Goal: Information Seeking & Learning: Check status

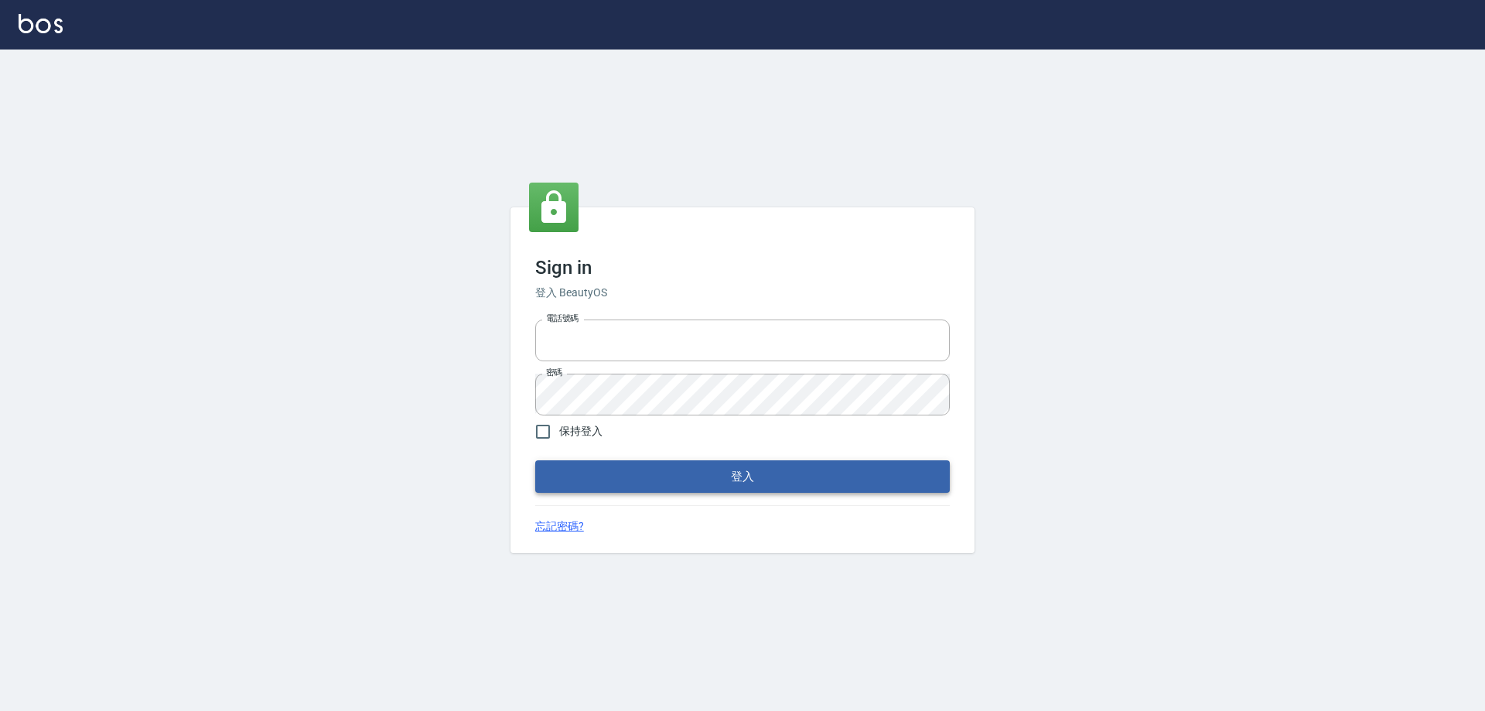
type input "0426657991"
click at [708, 486] on button "登入" at bounding box center [742, 476] width 414 height 32
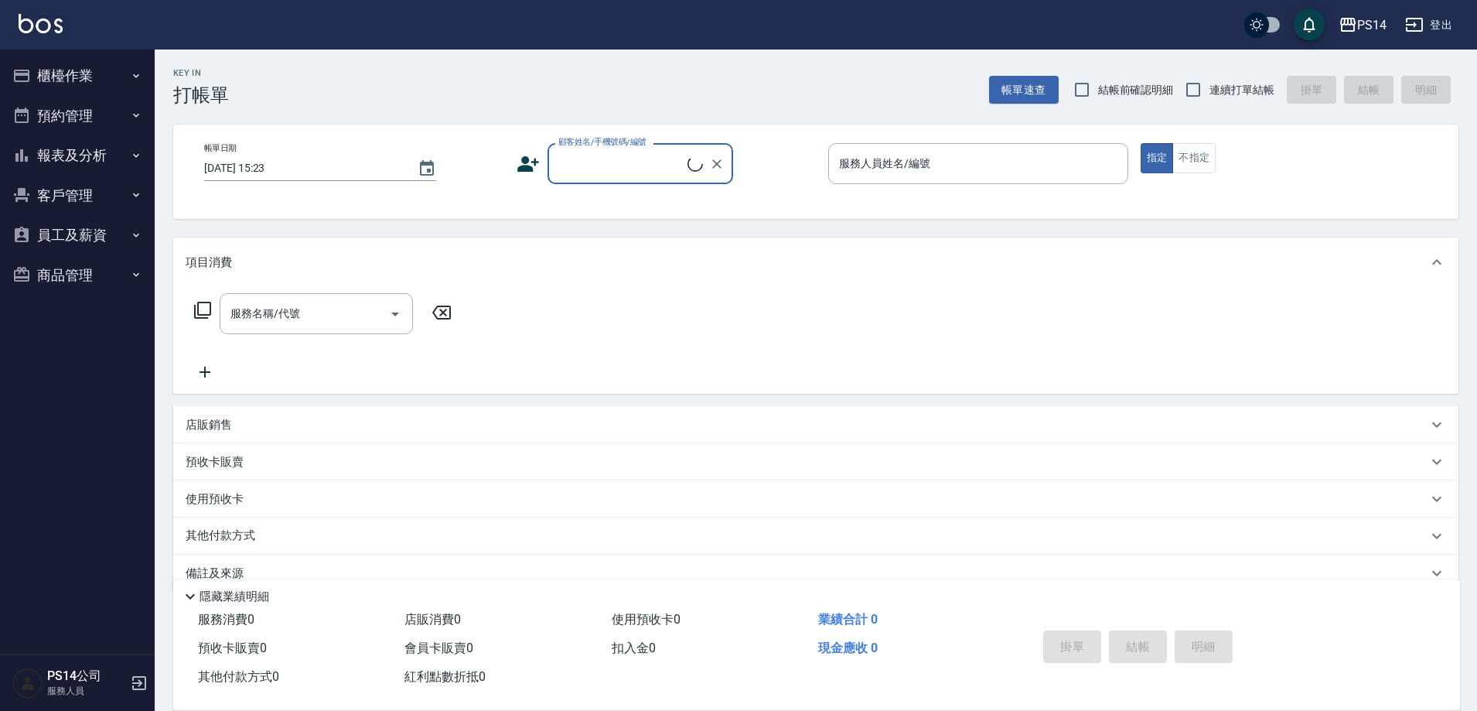
click at [54, 152] on button "報表及分析" at bounding box center [77, 155] width 142 height 40
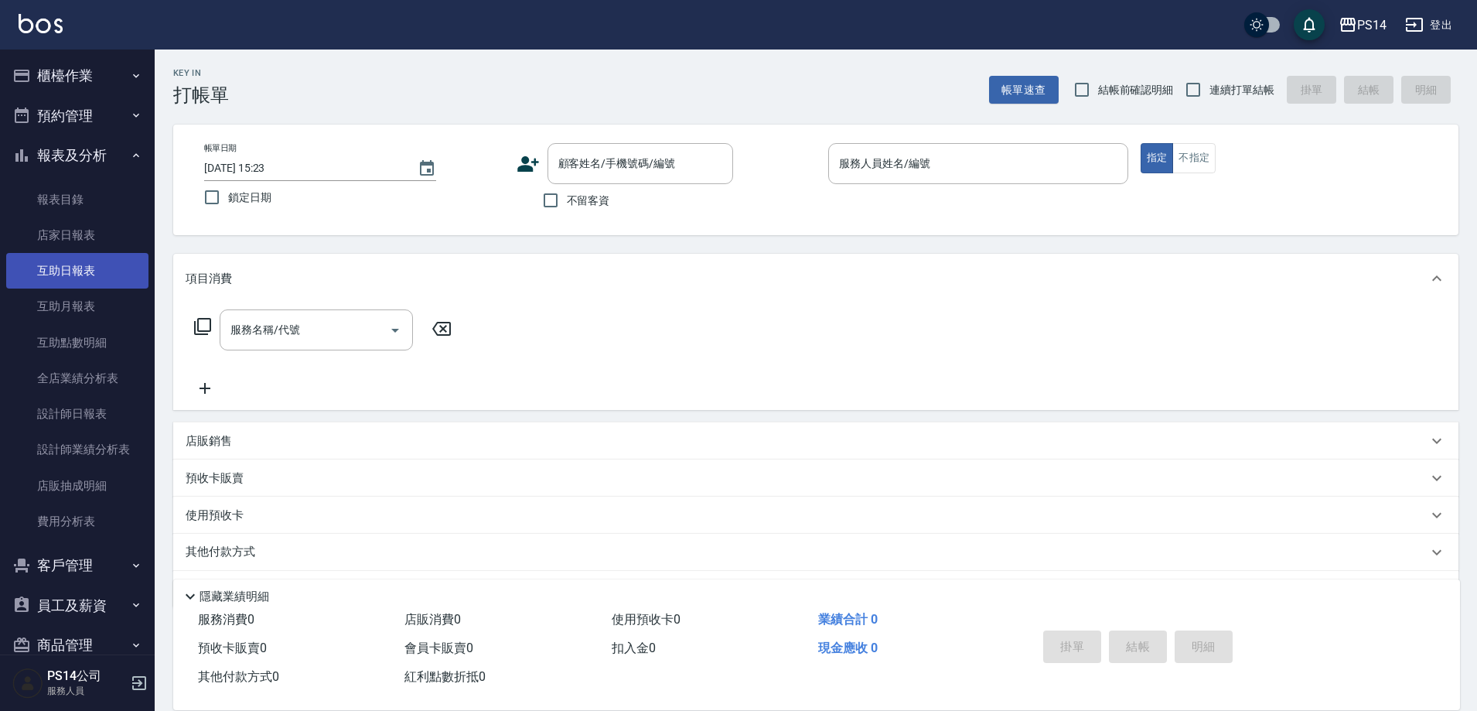
click at [65, 268] on link "互助日報表" at bounding box center [77, 271] width 142 height 36
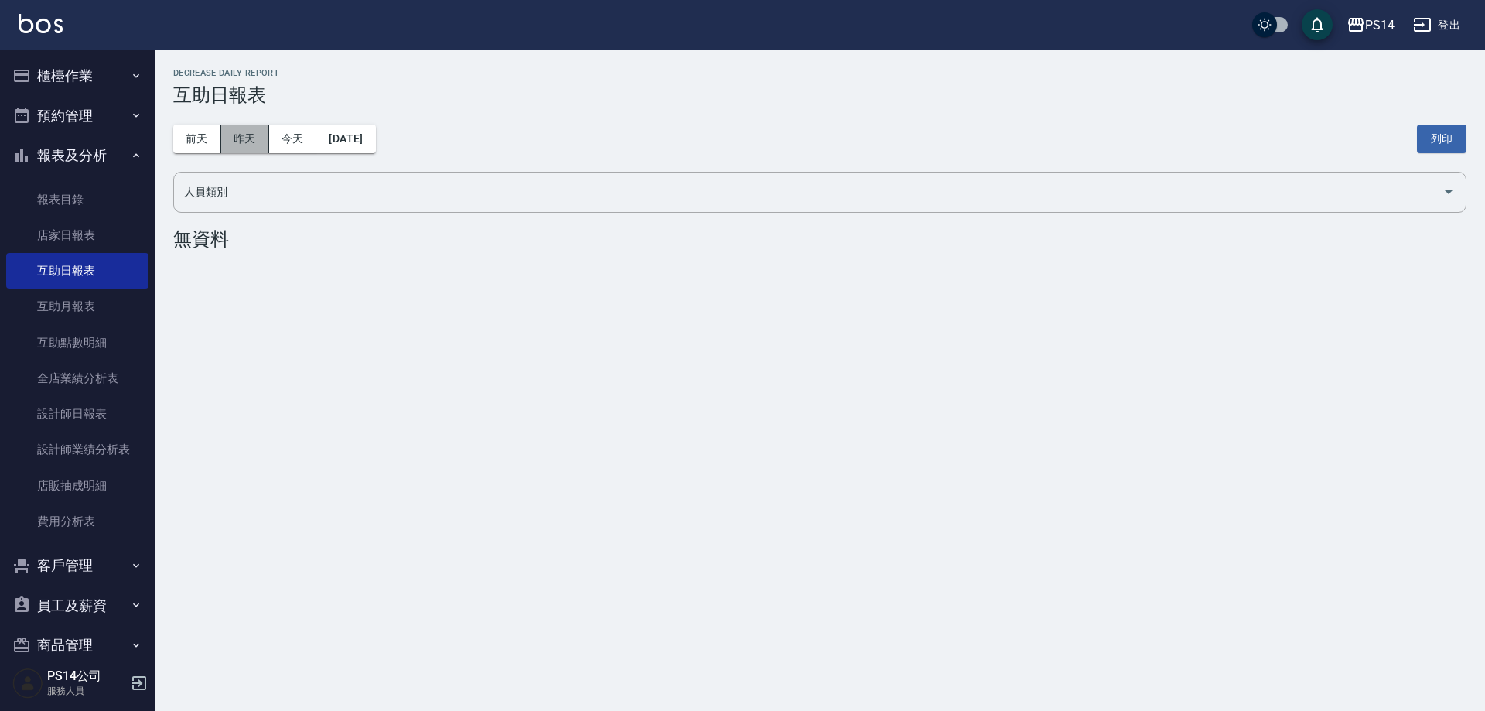
click at [240, 130] on button "昨天" at bounding box center [245, 138] width 48 height 29
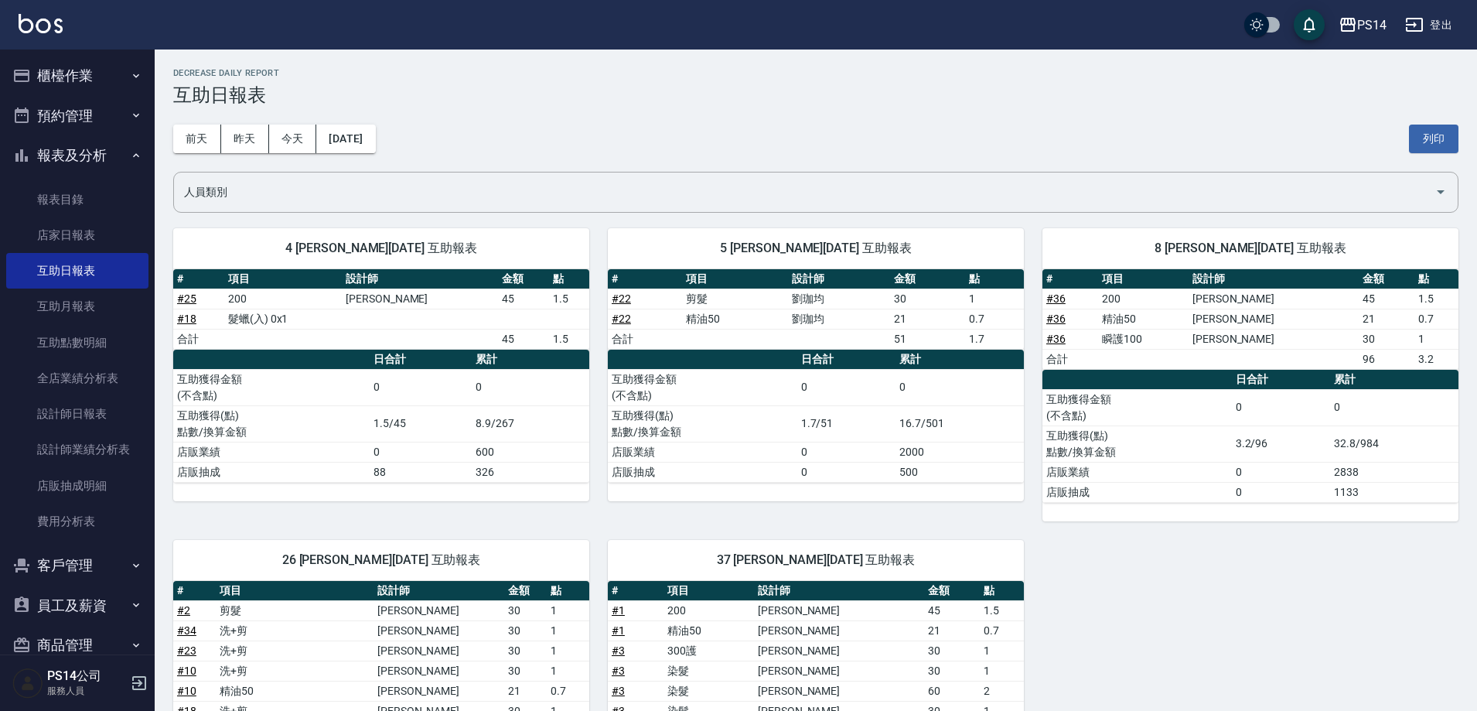
click at [1443, 23] on button "登出" at bounding box center [1429, 25] width 60 height 29
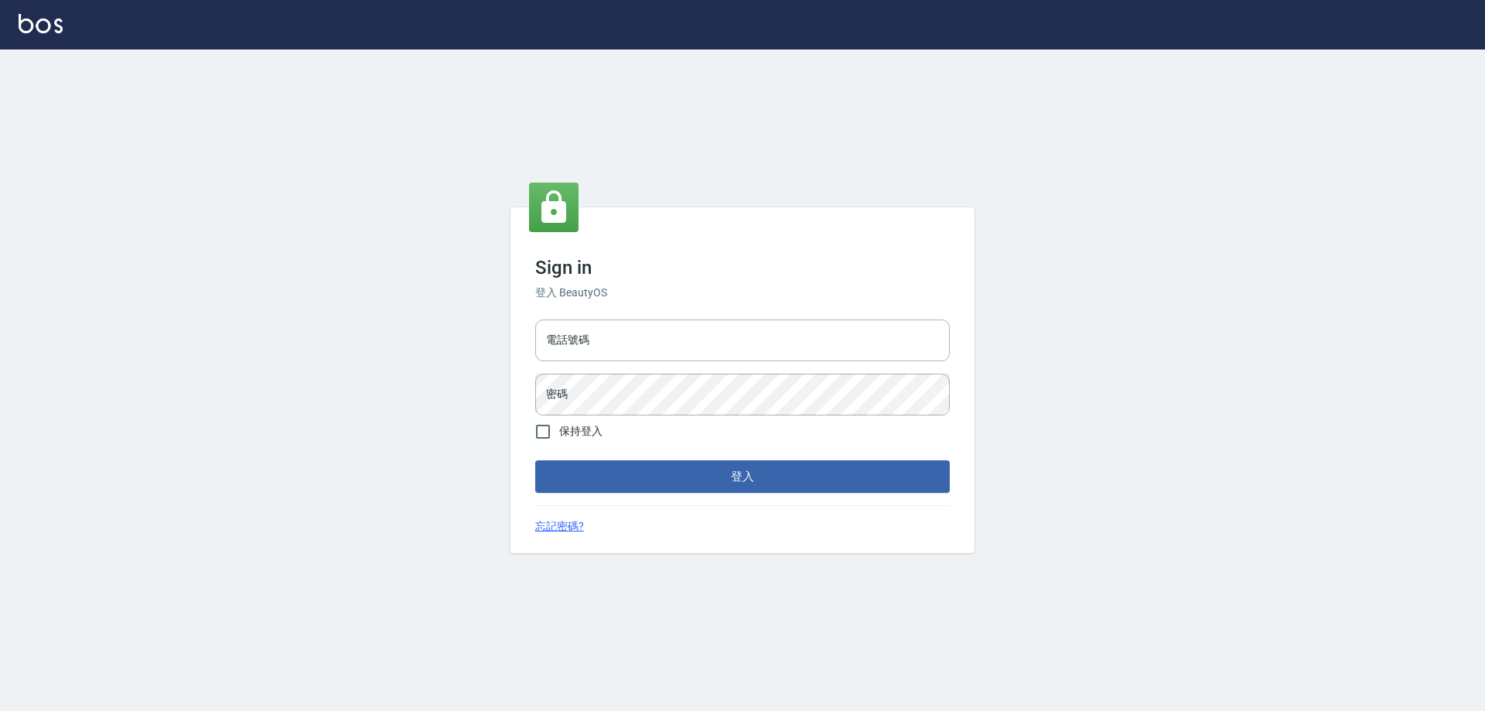
type input "0426657991"
click at [811, 469] on button "登入" at bounding box center [742, 476] width 414 height 32
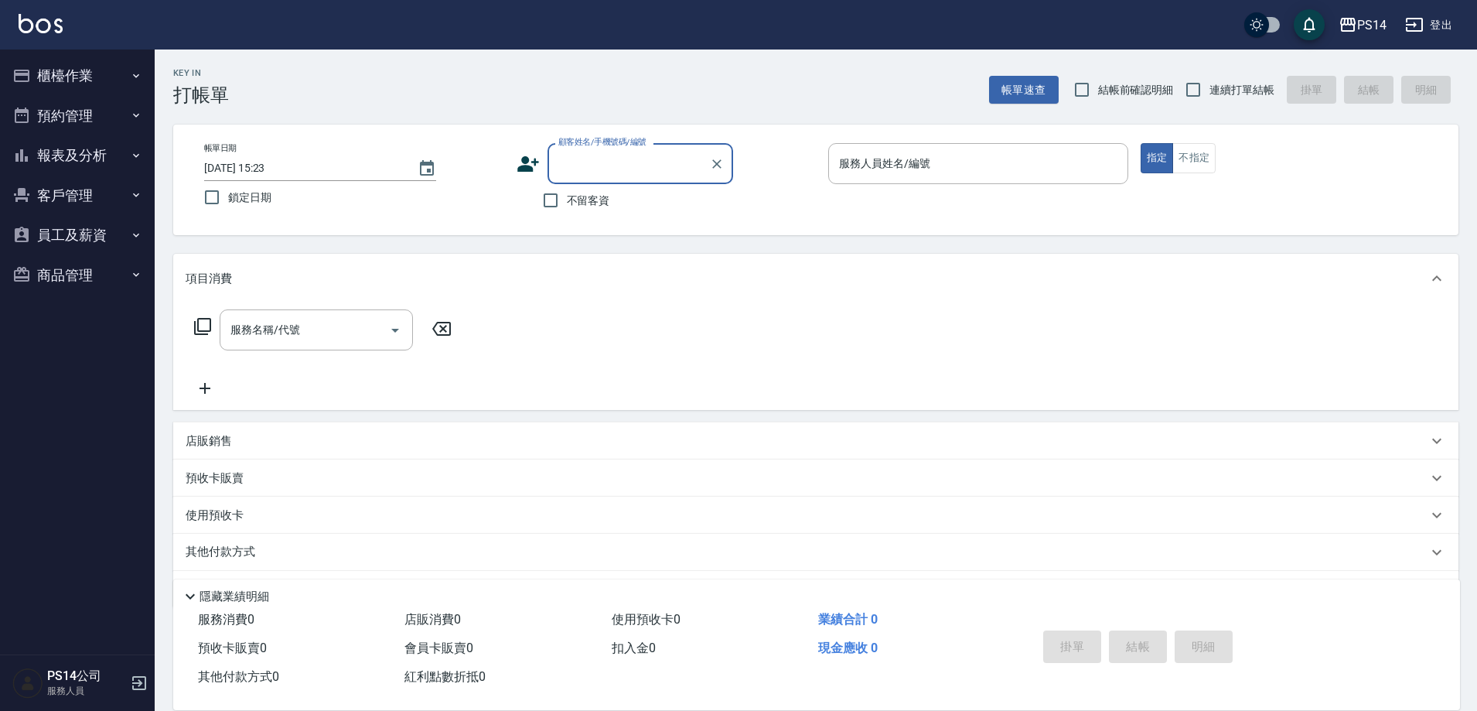
click at [72, 154] on button "報表及分析" at bounding box center [77, 155] width 142 height 40
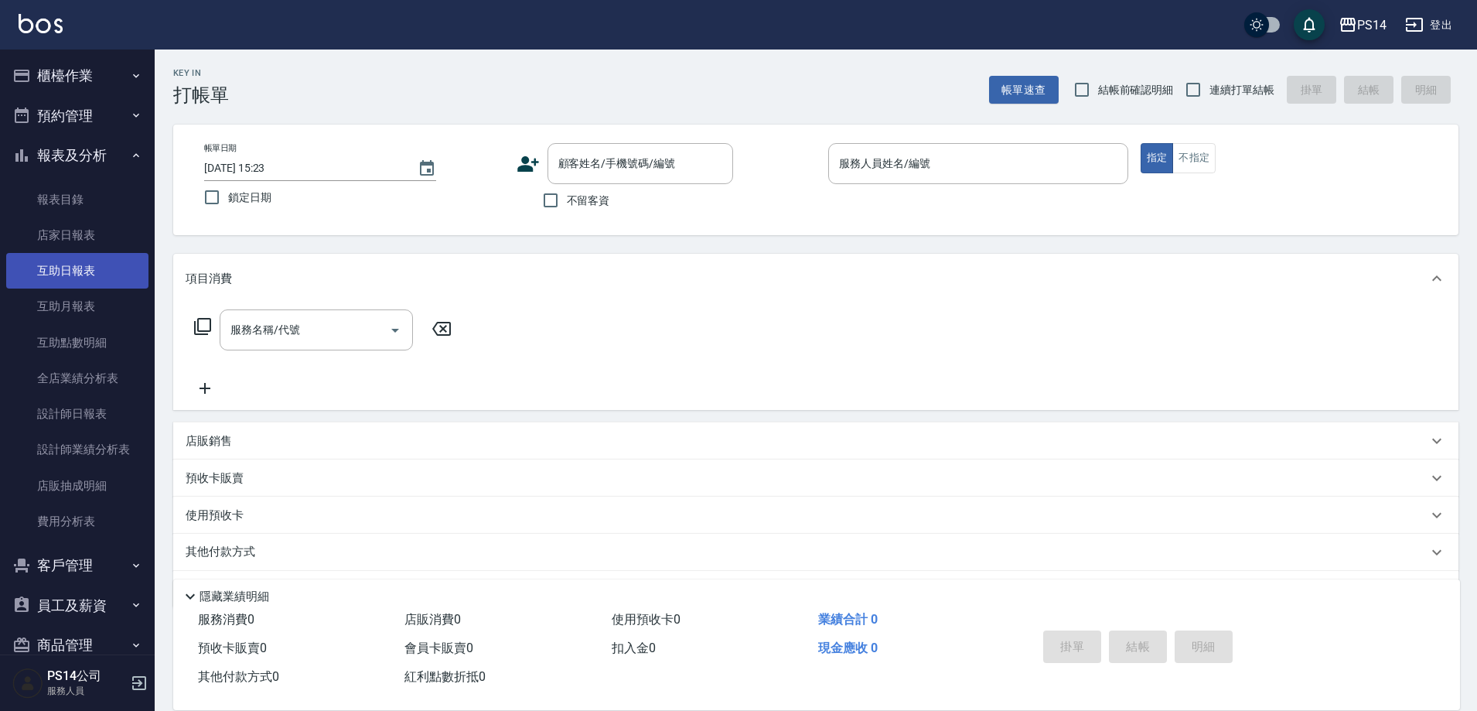
click at [76, 267] on link "互助日報表" at bounding box center [77, 271] width 142 height 36
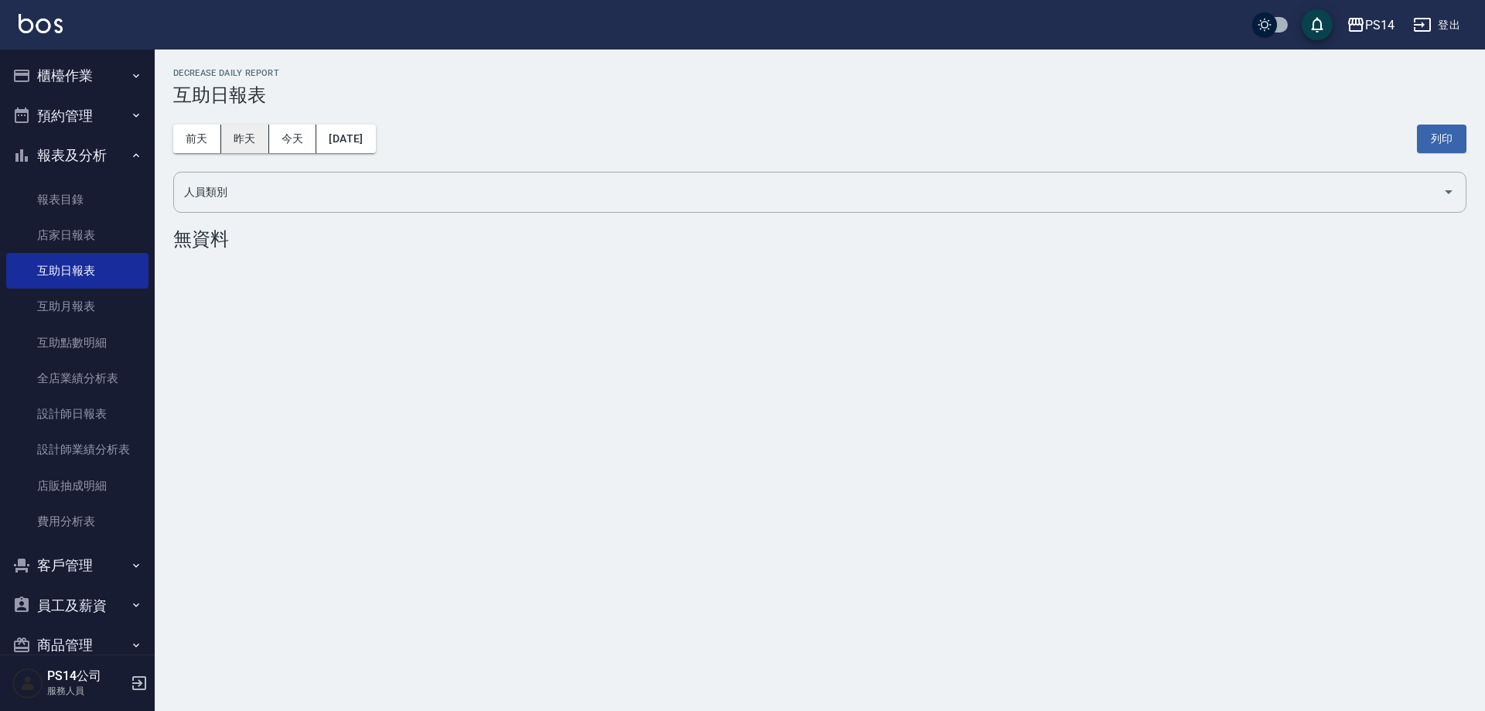
click at [234, 131] on button "昨天" at bounding box center [245, 138] width 48 height 29
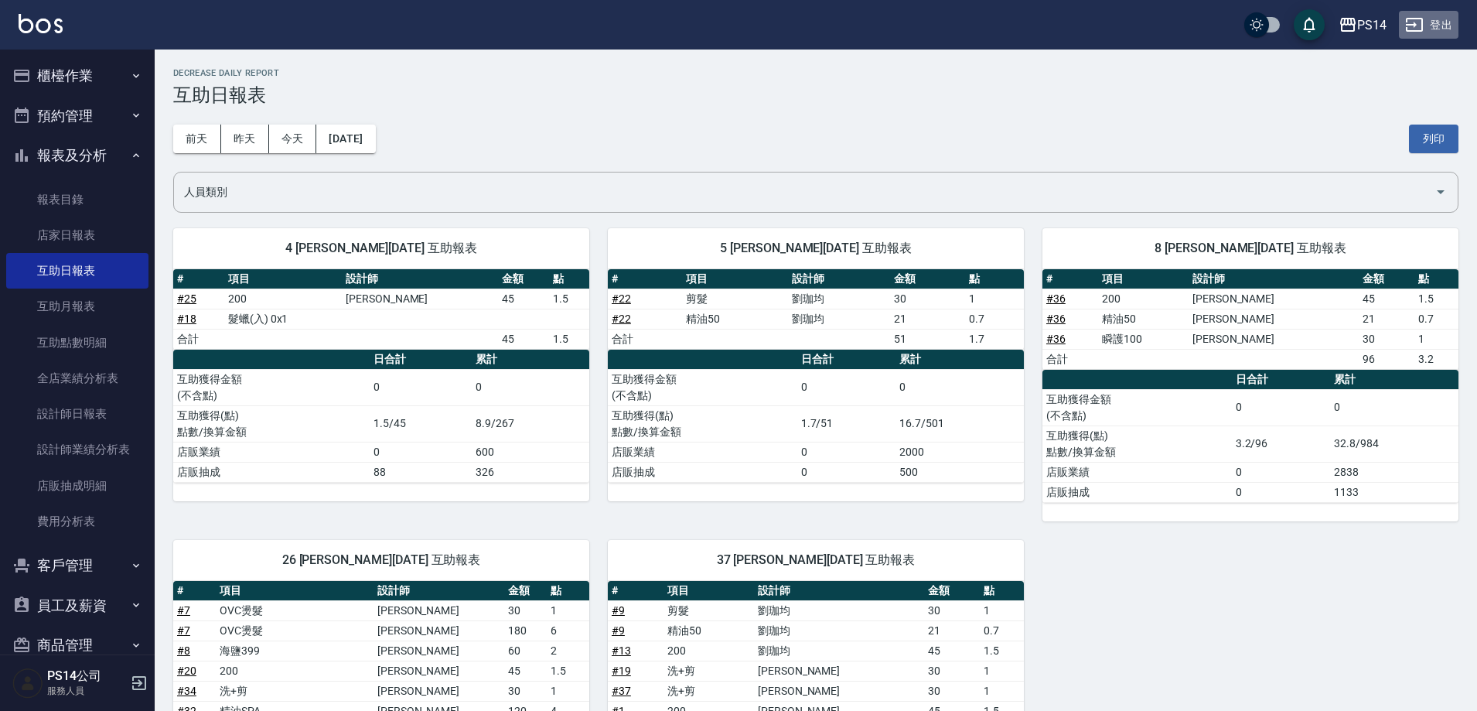
click at [1440, 29] on button "登出" at bounding box center [1429, 25] width 60 height 29
